Goal: Book appointment/travel/reservation

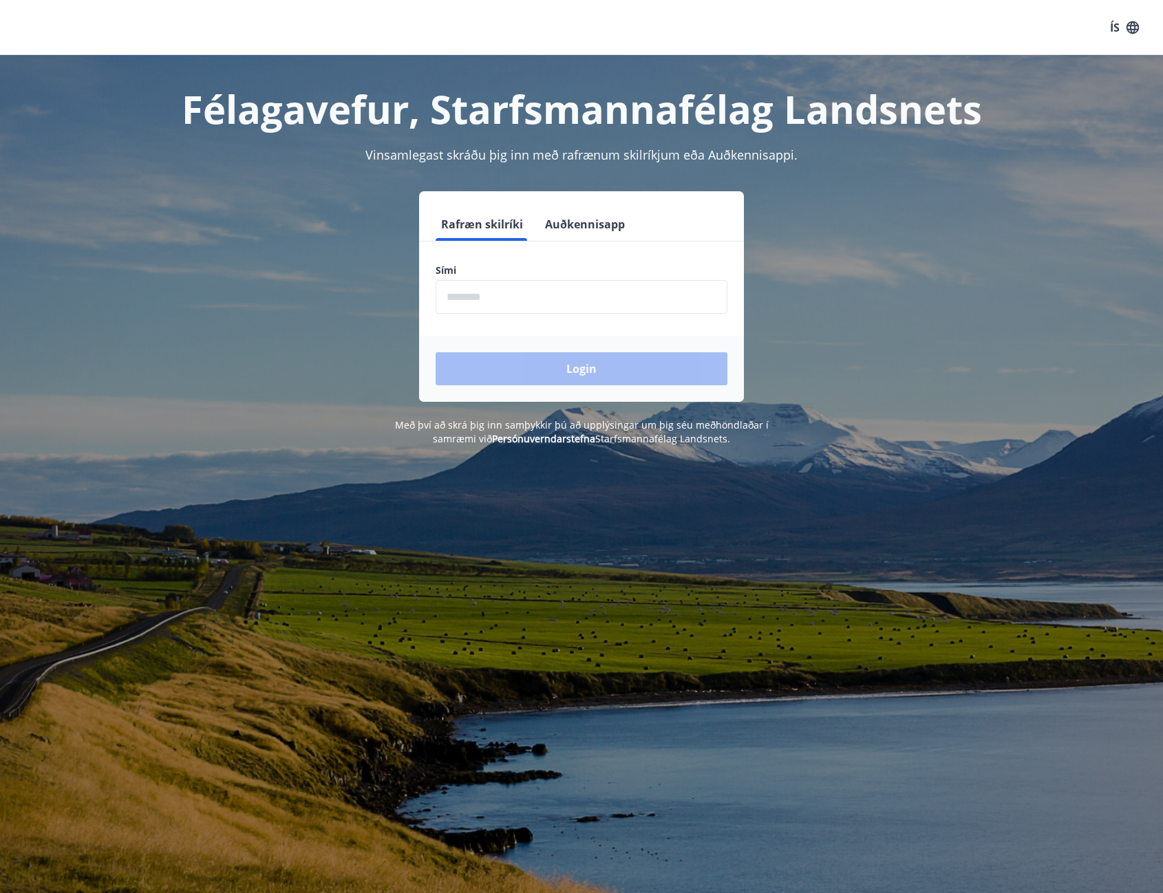
click at [506, 298] on input "phone" at bounding box center [581, 297] width 292 height 34
type input "********"
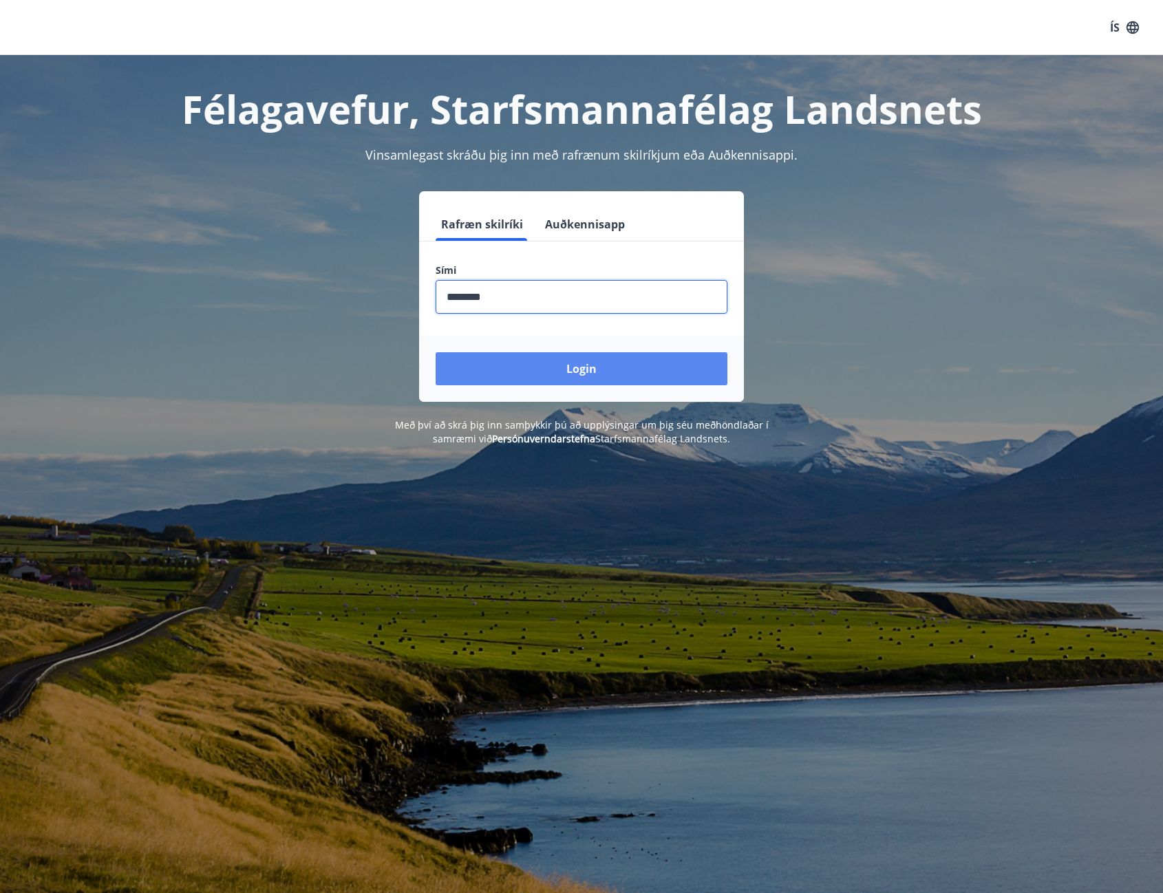
click at [534, 365] on button "Login" at bounding box center [581, 368] width 292 height 33
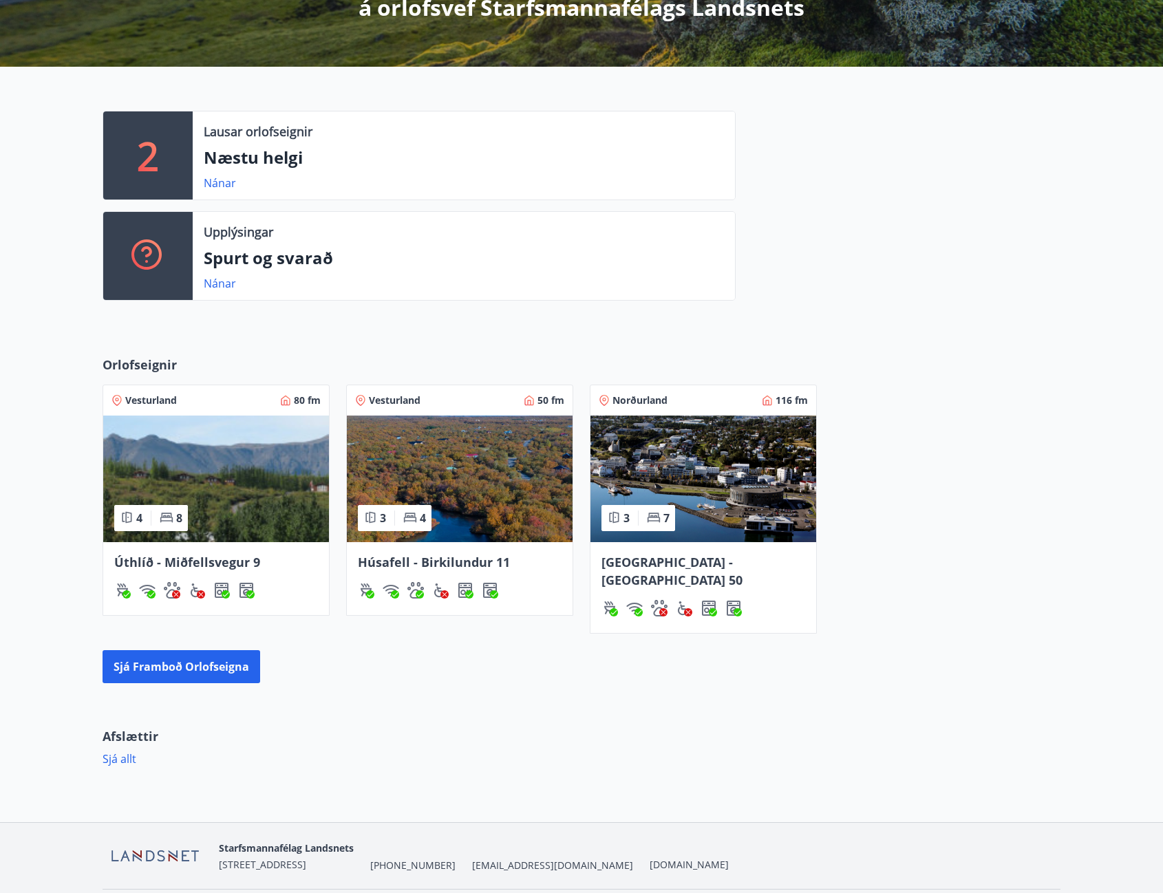
scroll to position [302, 0]
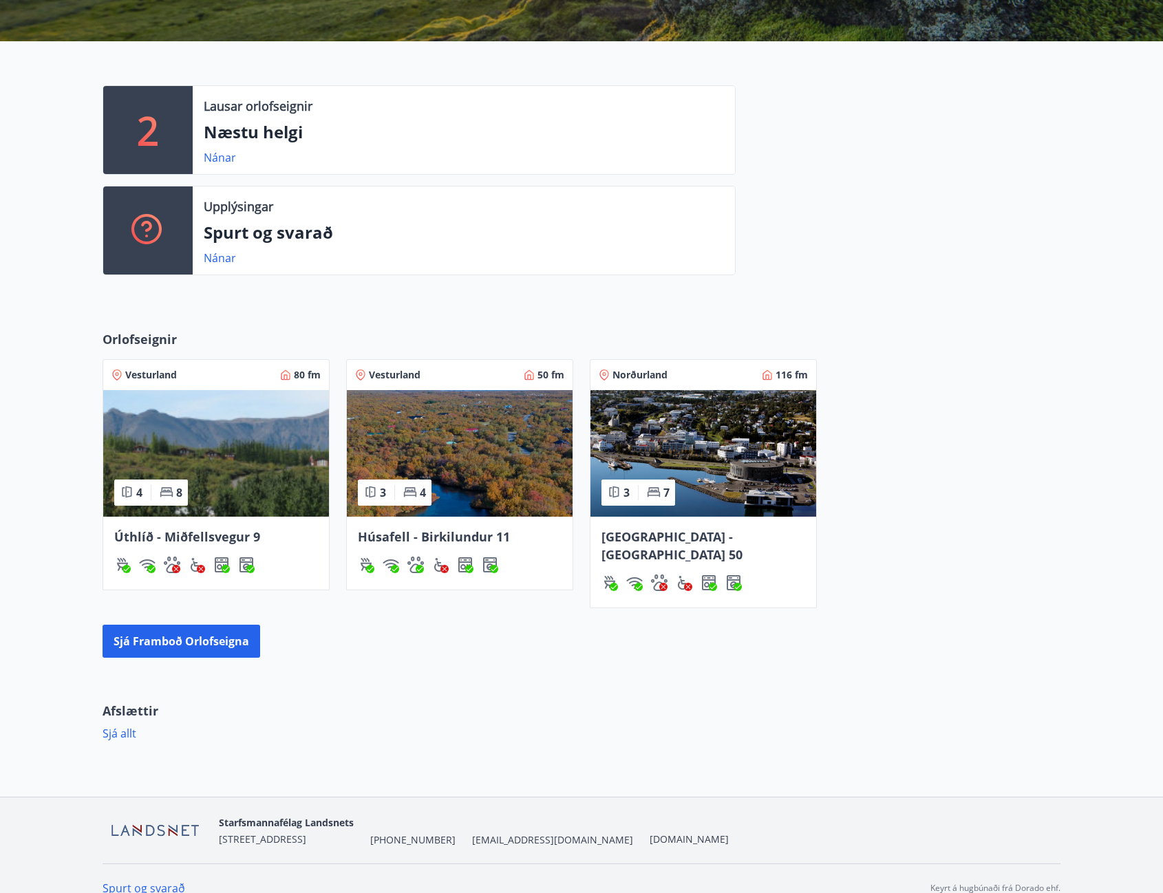
click at [728, 486] on img at bounding box center [703, 453] width 226 height 127
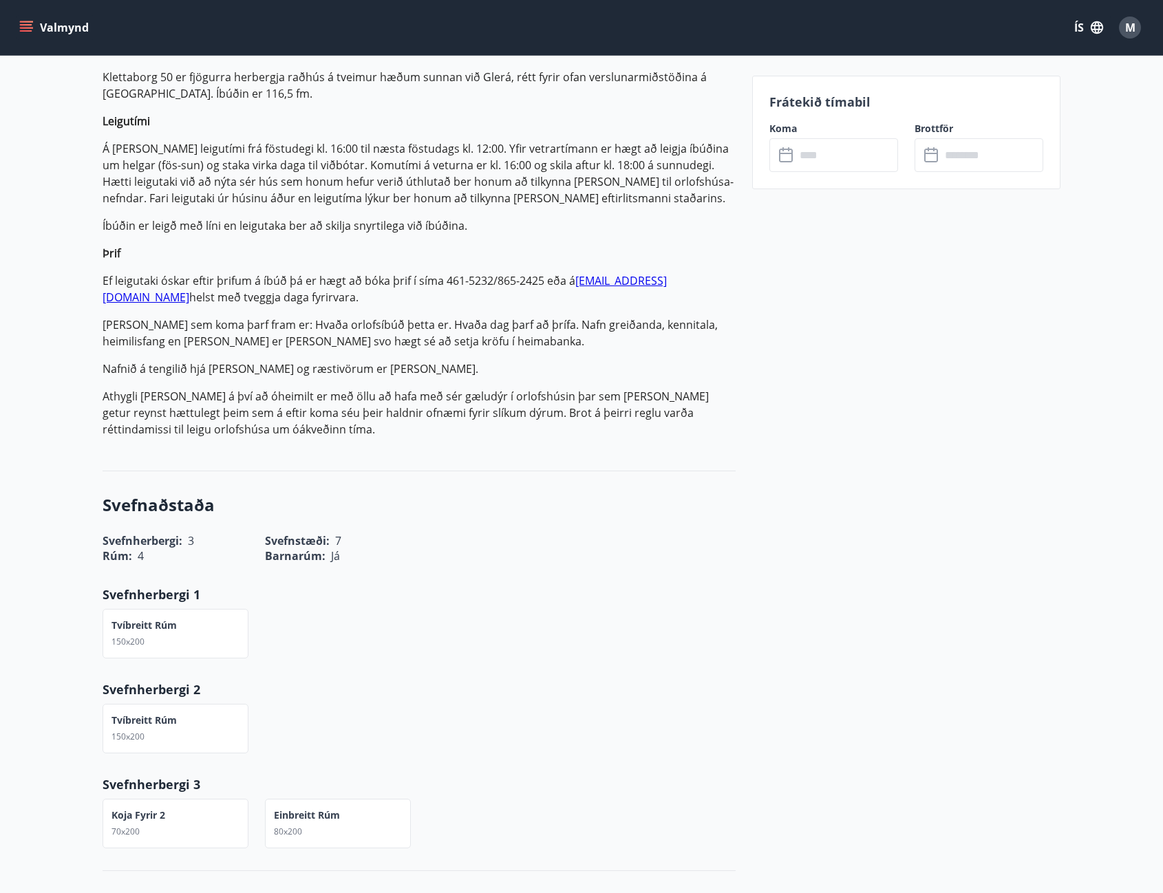
scroll to position [275, 0]
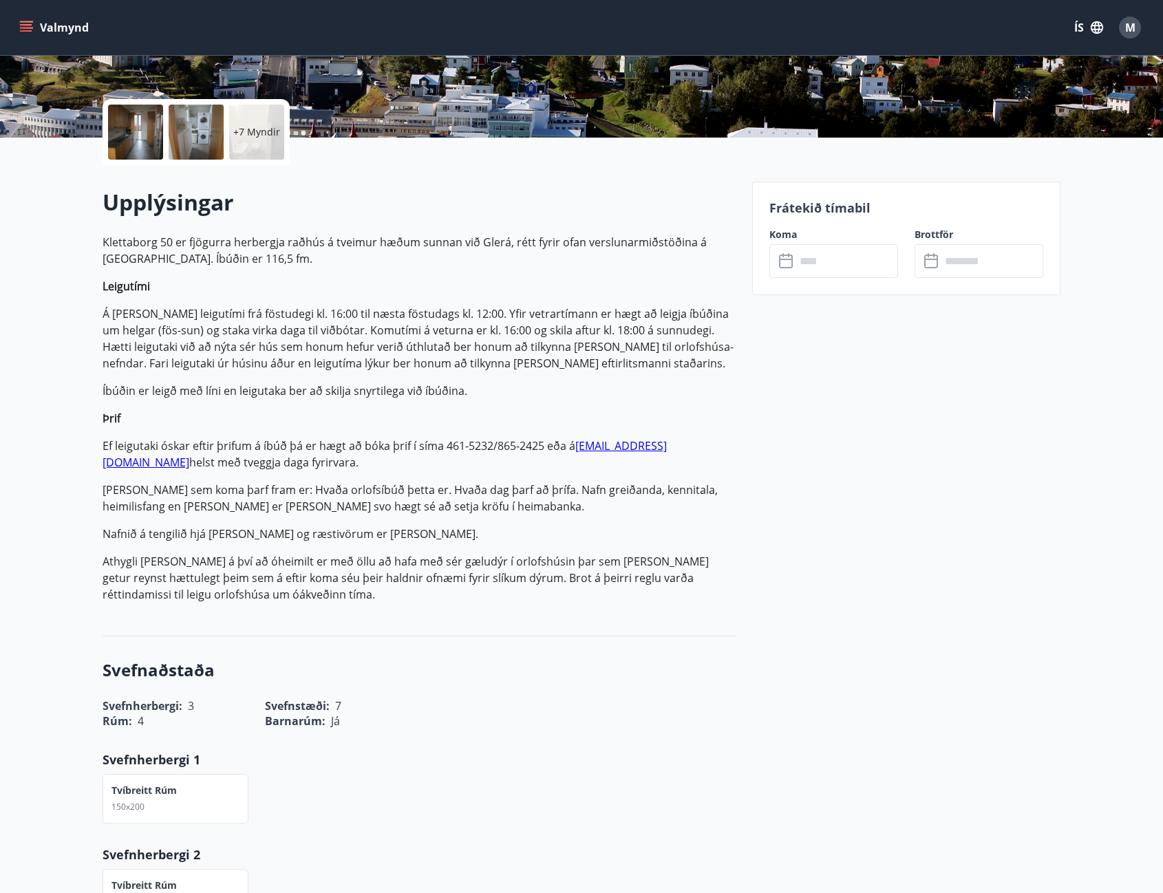
click at [843, 264] on input "text" at bounding box center [846, 261] width 103 height 34
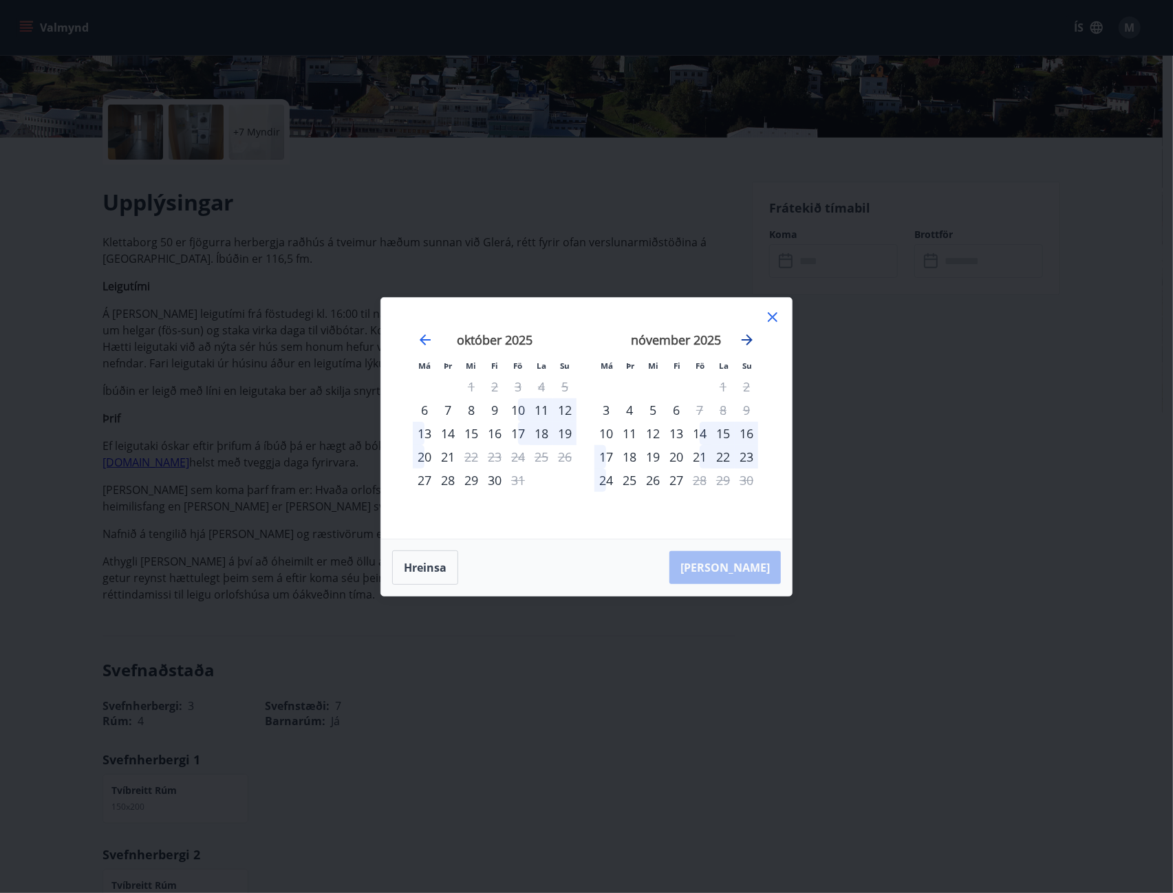
click at [746, 337] on icon "Move forward to switch to the next month." at bounding box center [747, 340] width 17 height 17
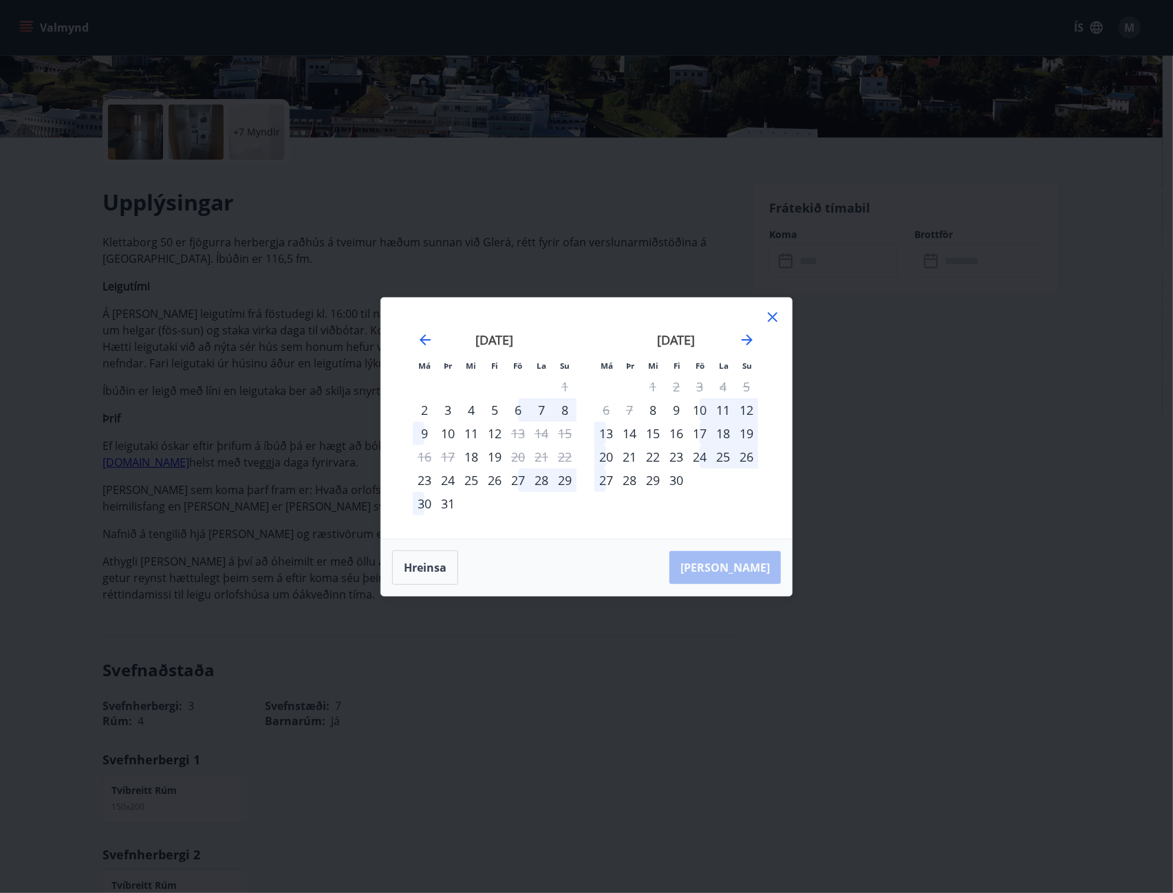
click at [521, 477] on div "27" at bounding box center [517, 480] width 23 height 23
click at [422, 507] on div "30" at bounding box center [424, 503] width 23 height 23
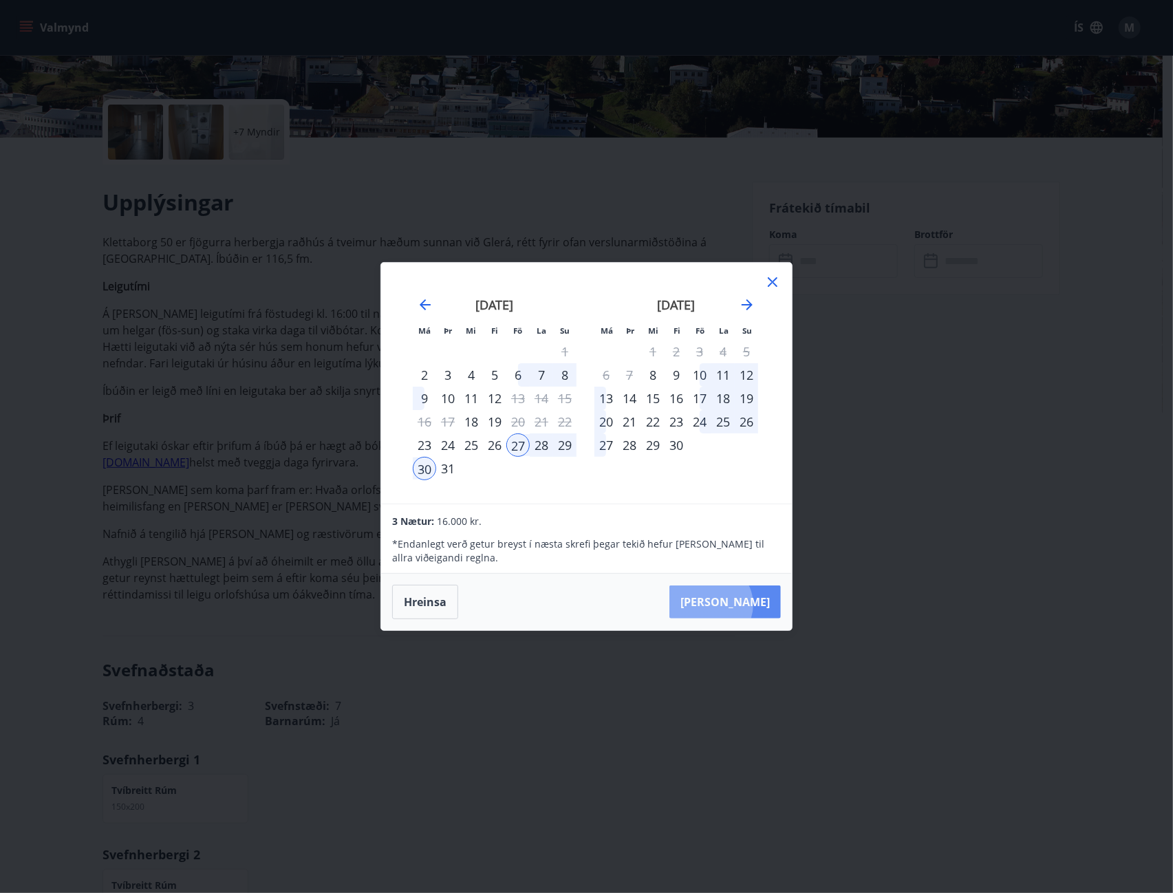
click at [752, 605] on button "[PERSON_NAME]" at bounding box center [724, 601] width 111 height 33
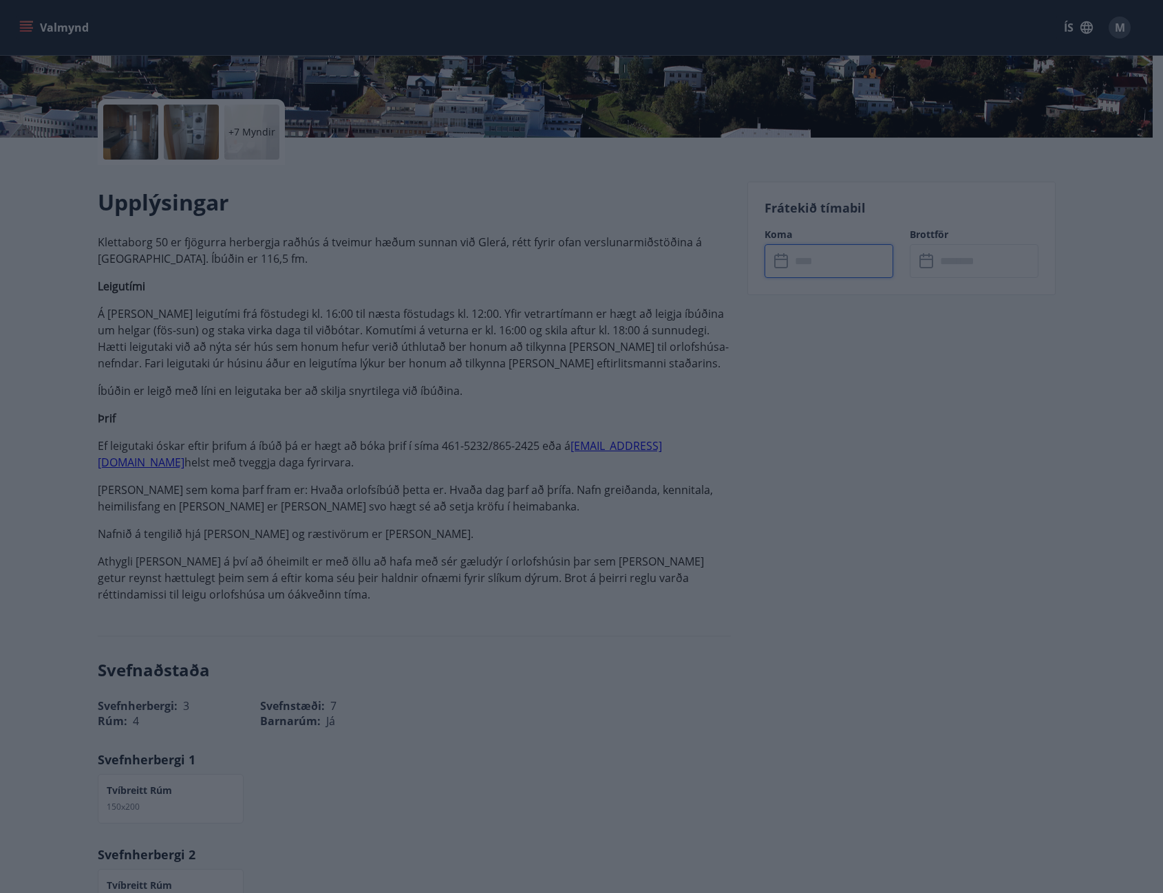
type input "******"
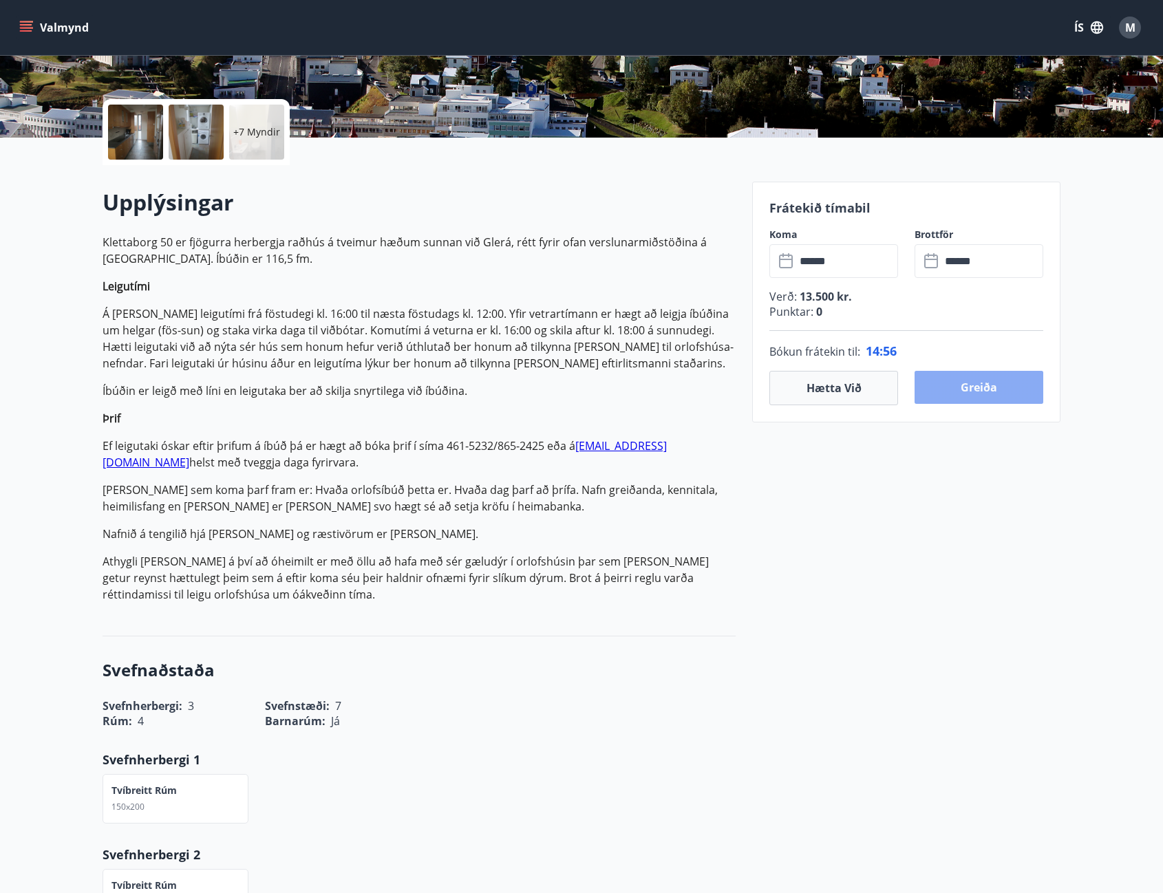
click at [969, 389] on button "Greiða" at bounding box center [978, 387] width 129 height 33
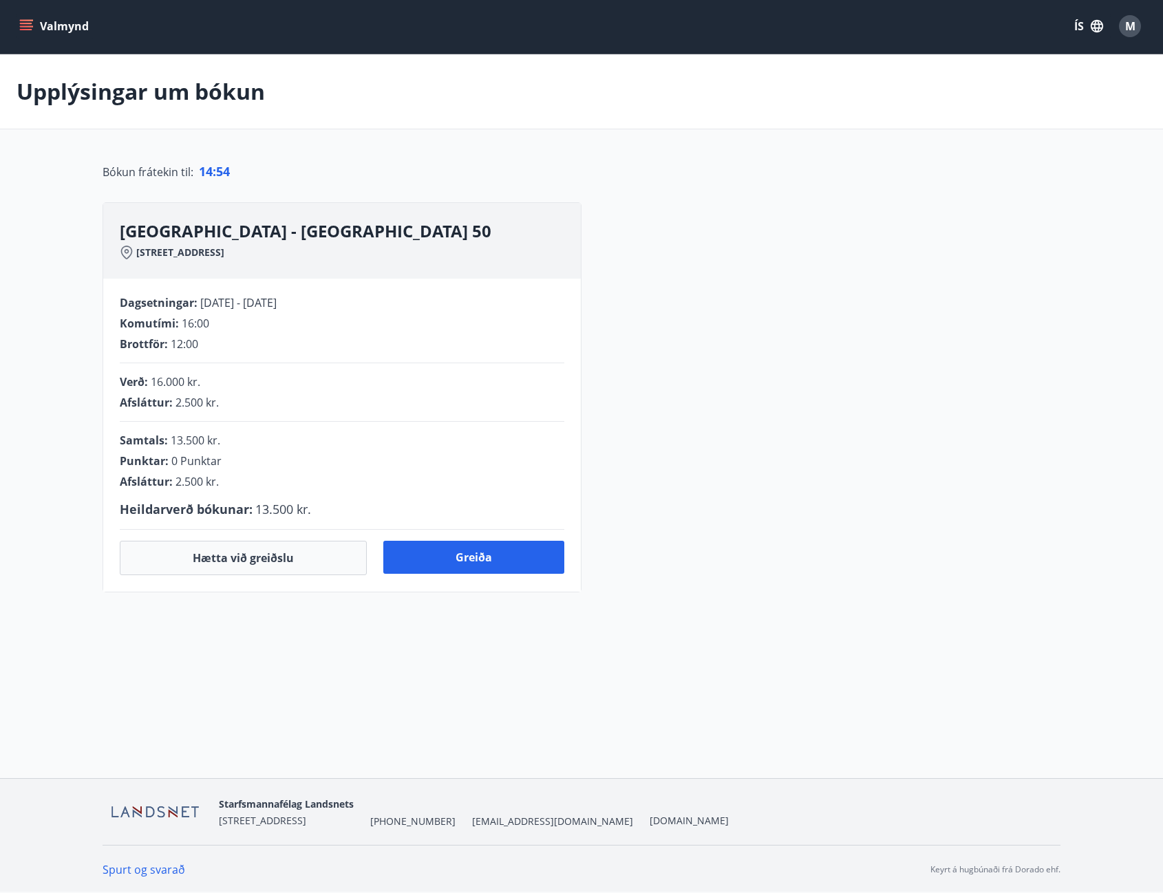
scroll to position [36, 0]
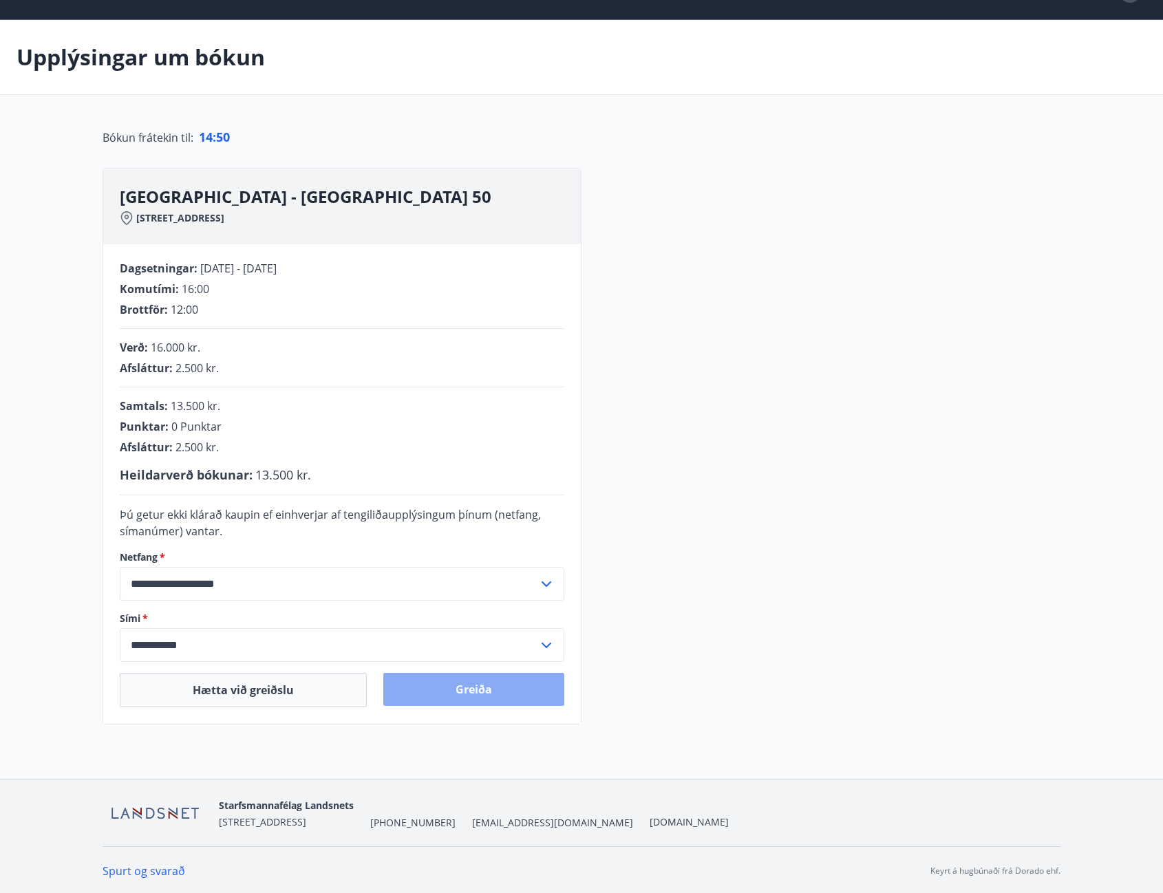
click at [472, 680] on button "Greiða" at bounding box center [473, 689] width 181 height 33
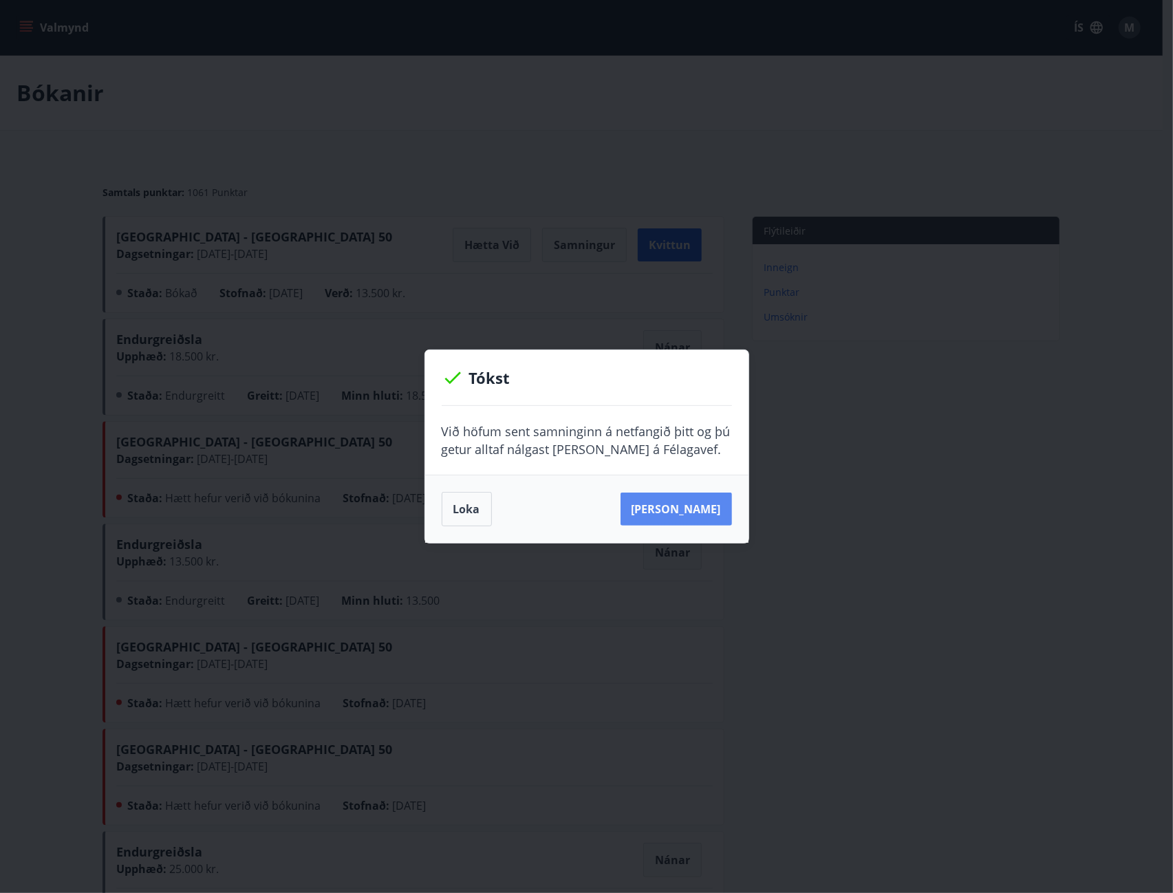
click at [691, 504] on button "[PERSON_NAME]" at bounding box center [676, 509] width 111 height 33
click at [682, 140] on div "Tókst Við höfum sent samninginn á netfangið þitt og þú getur alltaf nálgast [PE…" at bounding box center [586, 446] width 1173 height 893
